Goal: Navigation & Orientation: Find specific page/section

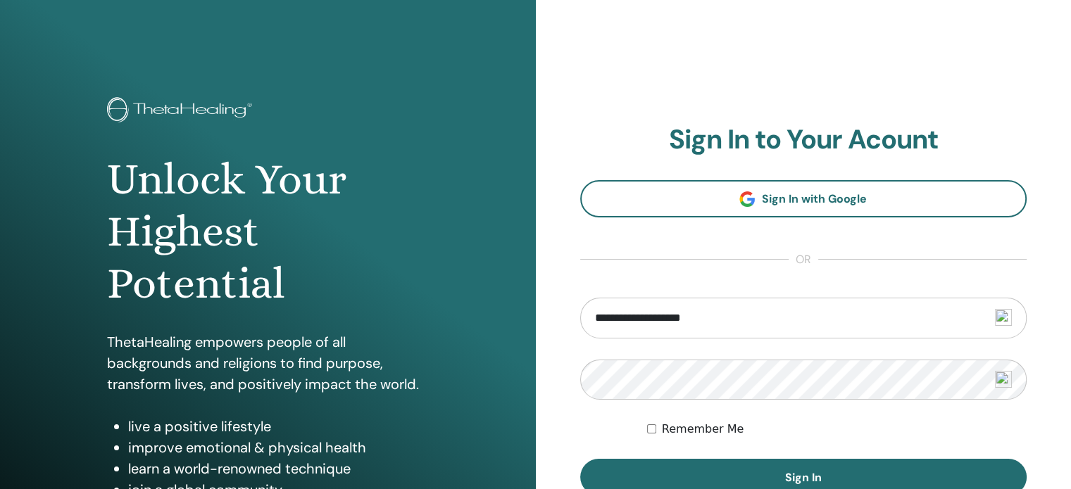
type input "**********"
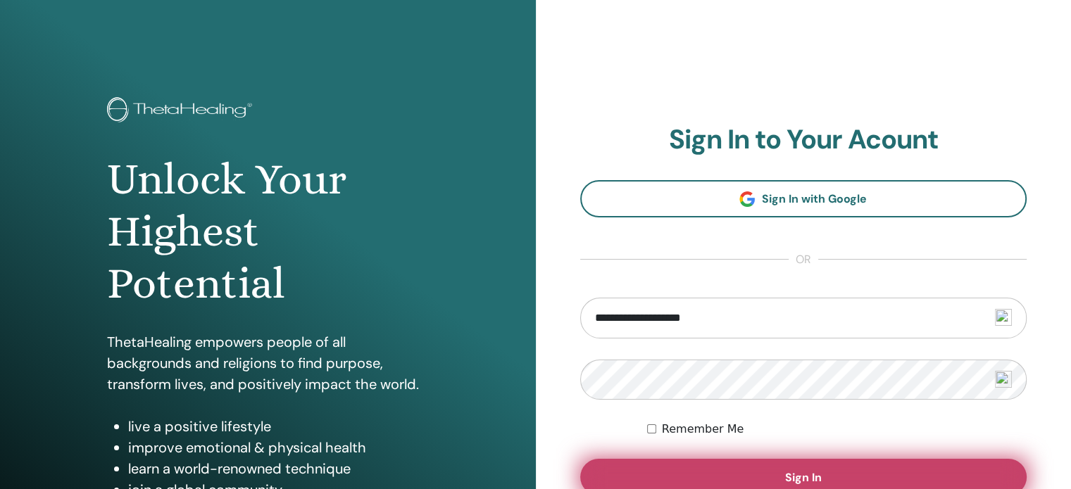
click at [707, 477] on button "Sign In" at bounding box center [803, 477] width 447 height 37
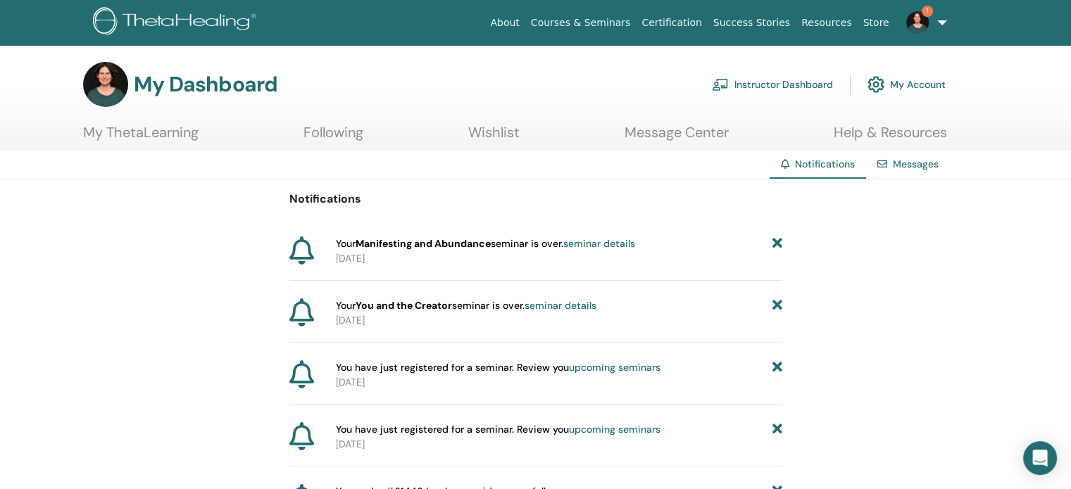
click at [603, 21] on link "Courses & Seminars" at bounding box center [580, 23] width 111 height 26
